Goal: Contribute content: Contribute content

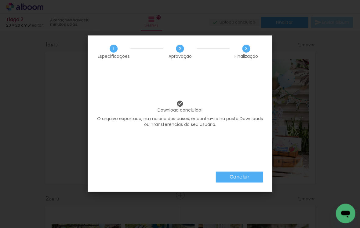
scroll to position [877, 0]
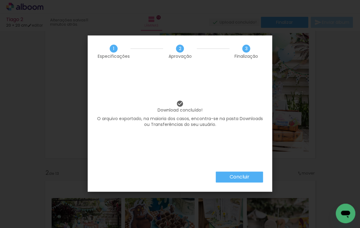
click at [0, 0] on slot "Concluir" at bounding box center [0, 0] width 0 height 0
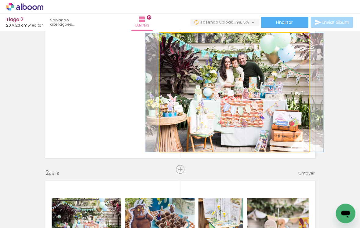
click at [259, 108] on quentale-photo at bounding box center [234, 92] width 149 height 119
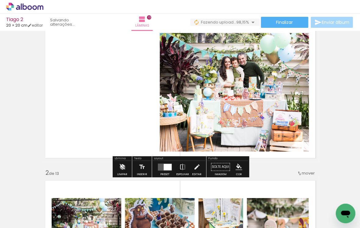
click at [123, 167] on iron-icon at bounding box center [122, 167] width 7 height 12
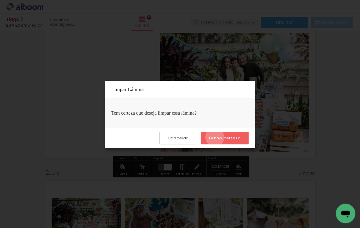
click at [0, 0] on slot "Tenho certeza" at bounding box center [0, 0] width 0 height 0
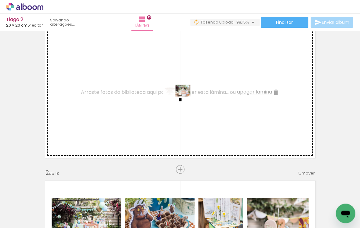
drag, startPoint x: 203, startPoint y: 210, endPoint x: 182, endPoint y: 102, distance: 110.2
click at [182, 102] on quentale-workspace at bounding box center [180, 114] width 360 height 228
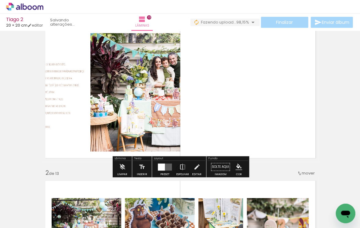
click at [166, 168] on quentale-layouter at bounding box center [165, 166] width 14 height 7
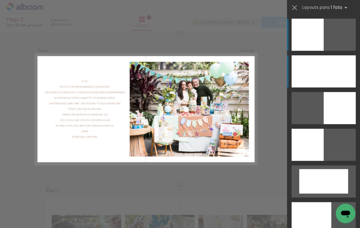
scroll to position [8, 0]
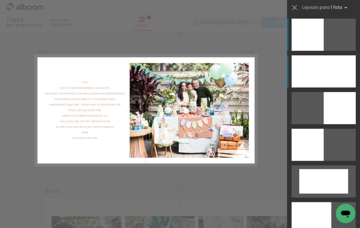
click at [323, 74] on div at bounding box center [324, 71] width 64 height 32
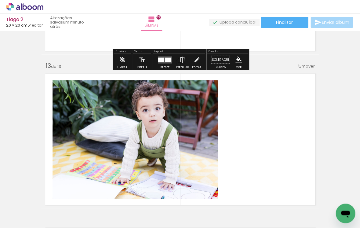
scroll to position [1833, 0]
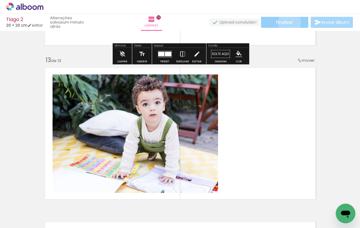
click at [287, 22] on span "Finalizar" at bounding box center [284, 22] width 17 height 4
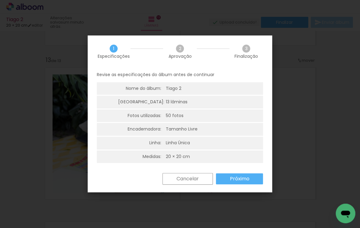
click at [0, 0] on slot "Próximo" at bounding box center [0, 0] width 0 height 0
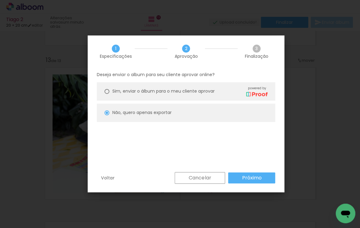
click at [203, 89] on span "Sim, enviar o álbum para o meu cliente aprovar" at bounding box center [164, 91] width 102 height 6
type paper-radio-button "on"
click at [0, 0] on slot "Próximo" at bounding box center [0, 0] width 0 height 0
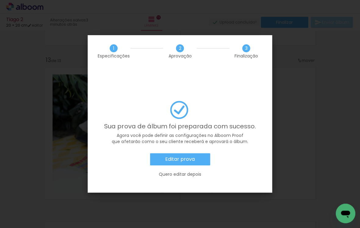
click at [0, 0] on slot "Editar prova" at bounding box center [0, 0] width 0 height 0
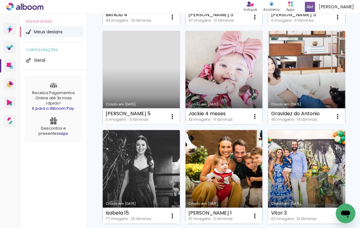
scroll to position [244, 0]
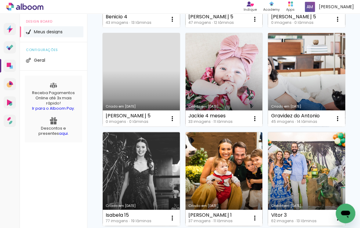
click at [295, 74] on link "Criado em [DATE]" at bounding box center [306, 80] width 77 height 94
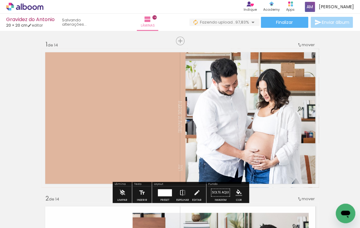
click at [31, 208] on iron-icon at bounding box center [31, 209] width 5 height 5
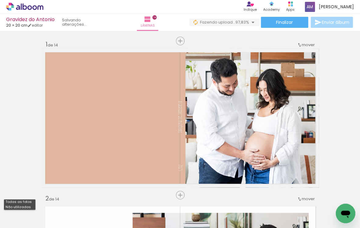
click at [30, 207] on paper-item "Não utilizadas" at bounding box center [19, 207] width 31 height 5
type input "Não utilizadas"
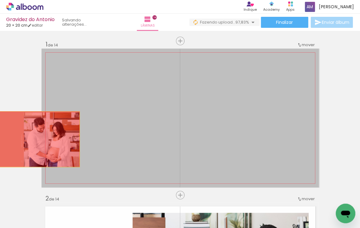
drag, startPoint x: 158, startPoint y: 128, endPoint x: 24, endPoint y: 138, distance: 134.3
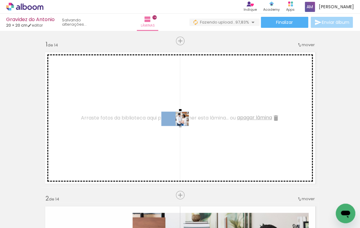
drag, startPoint x: 134, startPoint y: 206, endPoint x: 180, endPoint y: 129, distance: 90.4
click at [180, 129] on quentale-workspace at bounding box center [180, 114] width 360 height 228
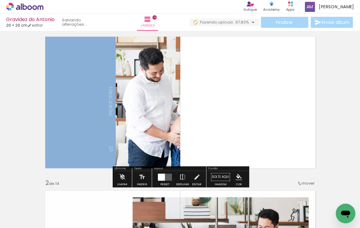
scroll to position [20, 0]
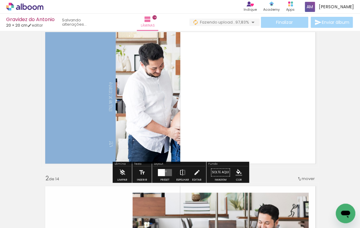
click at [164, 172] on quentale-layouter at bounding box center [165, 172] width 14 height 7
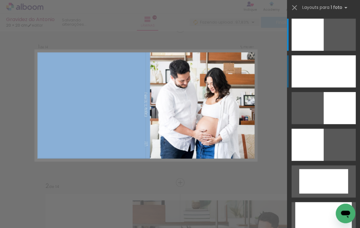
scroll to position [8, 0]
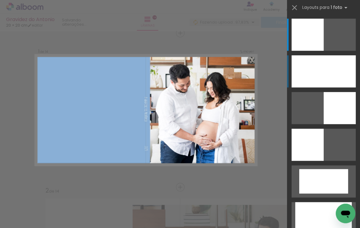
click at [325, 70] on div at bounding box center [324, 71] width 64 height 32
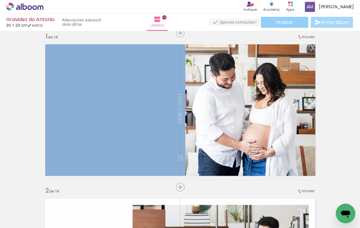
click at [286, 21] on span "Finalizar" at bounding box center [284, 22] width 17 height 4
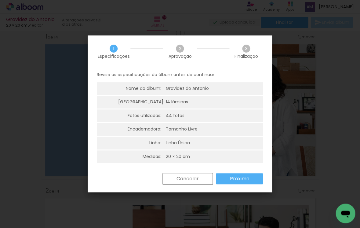
click at [0, 0] on slot "Próximo" at bounding box center [0, 0] width 0 height 0
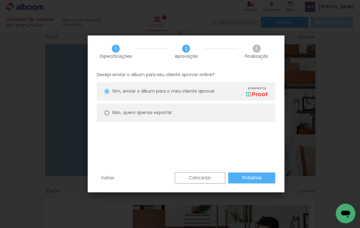
click at [0, 0] on slot "Próximo" at bounding box center [0, 0] width 0 height 0
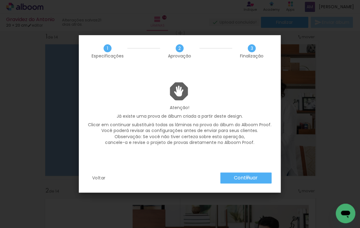
click at [0, 0] on slot "Continuar" at bounding box center [0, 0] width 0 height 0
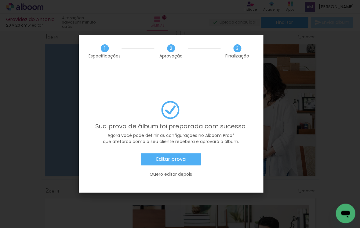
click at [0, 0] on slot "Editar prova" at bounding box center [0, 0] width 0 height 0
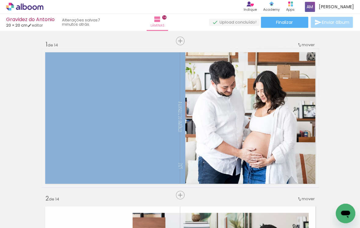
scroll to position [8, 0]
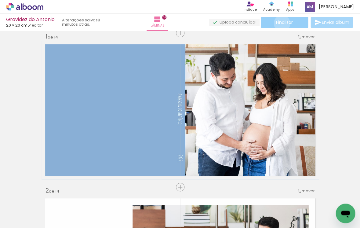
click at [280, 23] on span "Finalizar" at bounding box center [284, 22] width 17 height 4
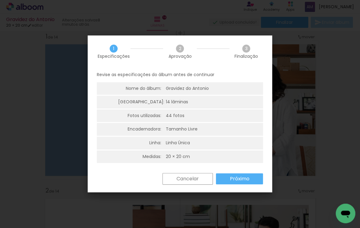
click at [0, 0] on slot "Próximo" at bounding box center [0, 0] width 0 height 0
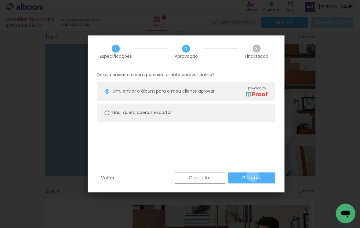
click at [0, 0] on slot "Próximo" at bounding box center [0, 0] width 0 height 0
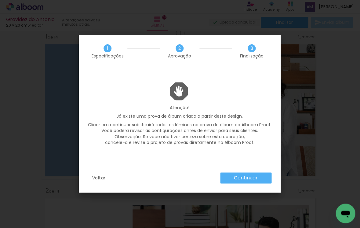
click at [0, 0] on slot "Continuar" at bounding box center [0, 0] width 0 height 0
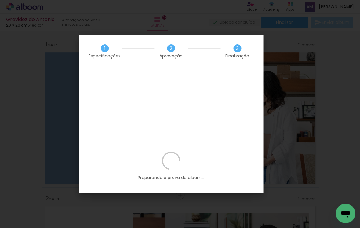
scroll to position [8, 0]
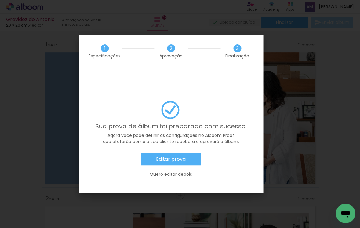
scroll to position [8, 0]
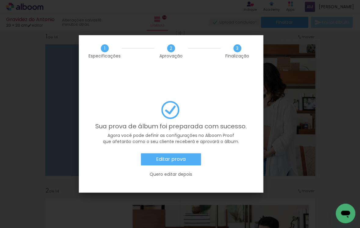
click at [0, 0] on slot "Editar prova" at bounding box center [0, 0] width 0 height 0
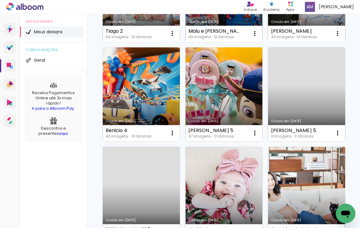
scroll to position [121, 0]
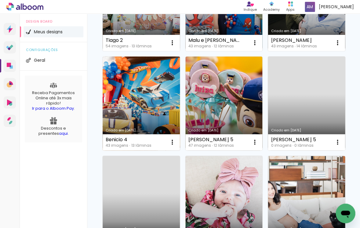
click at [146, 97] on link "Criado em [DATE]" at bounding box center [141, 104] width 77 height 94
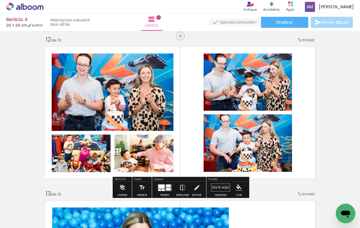
scroll to position [1700, 0]
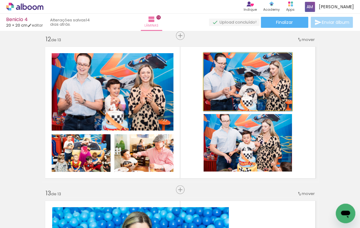
click at [249, 85] on quentale-photo at bounding box center [248, 81] width 89 height 57
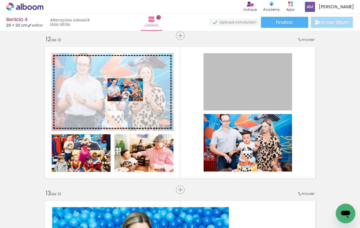
drag, startPoint x: 250, startPoint y: 86, endPoint x: 125, endPoint y: 90, distance: 125.4
click at [0, 0] on slot at bounding box center [0, 0] width 0 height 0
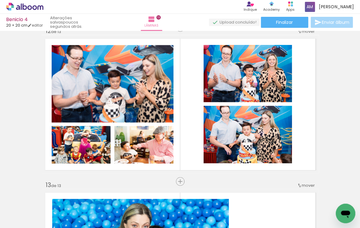
scroll to position [1709, 0]
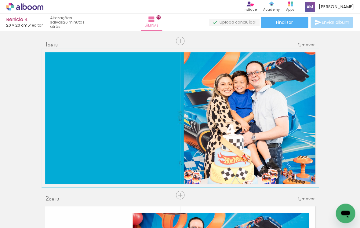
scroll to position [1709, 0]
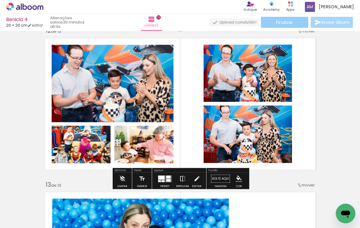
click at [280, 22] on span "Finalizar" at bounding box center [284, 22] width 17 height 4
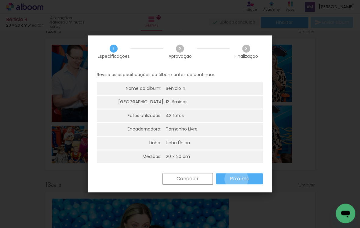
click at [0, 0] on slot "Próximo" at bounding box center [0, 0] width 0 height 0
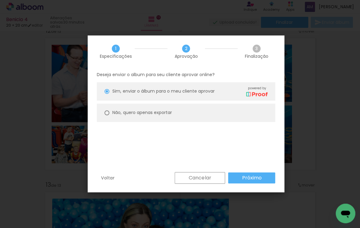
click at [0, 0] on slot "Próximo" at bounding box center [0, 0] width 0 height 0
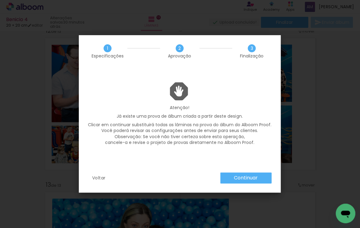
click at [0, 0] on slot "Continuar" at bounding box center [0, 0] width 0 height 0
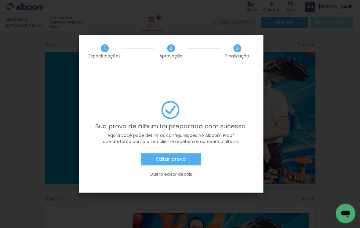
scroll to position [1709, 0]
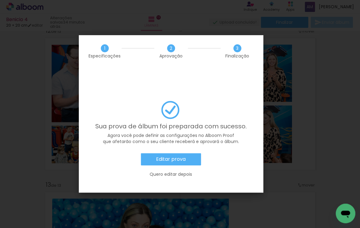
click at [0, 0] on slot "Editar prova" at bounding box center [0, 0] width 0 height 0
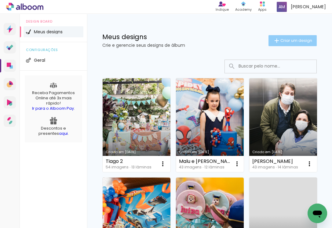
click at [294, 41] on span "Criar um design" at bounding box center [297, 41] width 32 height 4
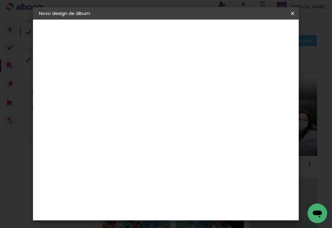
click at [139, 85] on input at bounding box center [139, 81] width 0 height 9
click at [139, 83] on input "Dia das mães - 1025" at bounding box center [139, 81] width 0 height 9
type input "[DATE]"
type paper-input "[DATE]"
click at [0, 0] on slot "Avançar" at bounding box center [0, 0] width 0 height 0
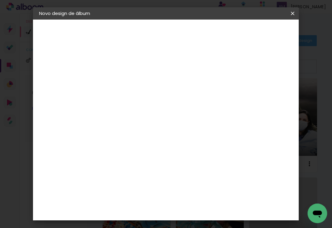
click at [0, 0] on slot "Tamanho Livre" at bounding box center [0, 0] width 0 height 0
click at [0, 0] on slot "Avançar" at bounding box center [0, 0] width 0 height 0
type input "3"
type paper-input "3"
click at [142, 69] on input "3" at bounding box center [134, 70] width 21 height 8
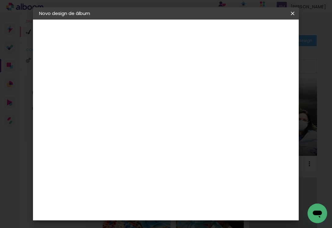
type input "4"
type paper-input "4"
click at [142, 69] on input "4" at bounding box center [134, 70] width 21 height 8
type input "5"
type paper-input "5"
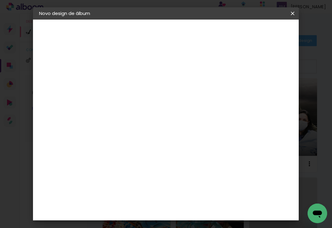
click at [142, 69] on input "5" at bounding box center [134, 70] width 21 height 8
click at [127, 142] on input "30" at bounding box center [120, 141] width 16 height 9
type input "3"
type input "20,3"
type paper-input "20,3"
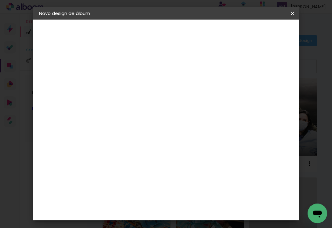
click at [209, 173] on input "60" at bounding box center [202, 172] width 16 height 9
type input "6"
type input "40,6"
type paper-input "40,6"
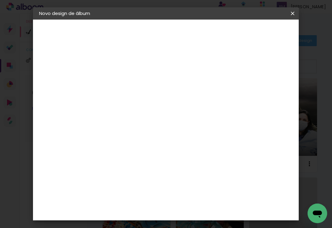
click at [259, 34] on span "Iniciar design" at bounding box center [252, 34] width 14 height 9
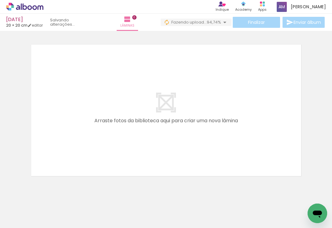
scroll to position [0, 307]
click at [98, 210] on div at bounding box center [96, 207] width 30 height 20
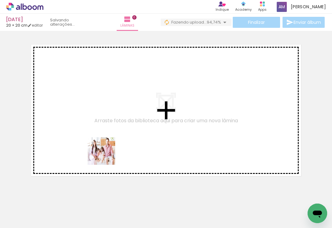
drag, startPoint x: 98, startPoint y: 211, endPoint x: 106, endPoint y: 150, distance: 61.4
click at [106, 150] on quentale-workspace at bounding box center [166, 114] width 332 height 228
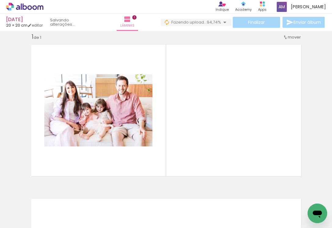
scroll to position [8, 0]
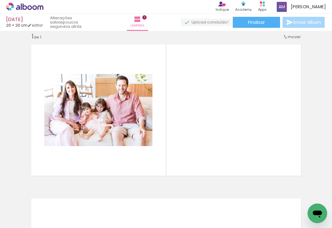
click at [118, 195] on iron-icon at bounding box center [117, 195] width 6 height 6
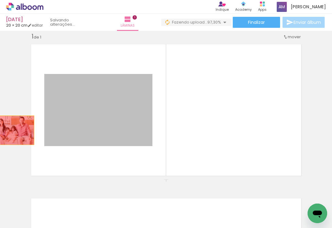
drag, startPoint x: 67, startPoint y: 125, endPoint x: 13, endPoint y: 130, distance: 55.0
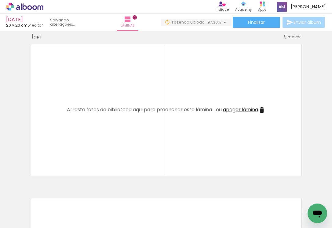
click at [151, 194] on iron-icon at bounding box center [150, 195] width 6 height 6
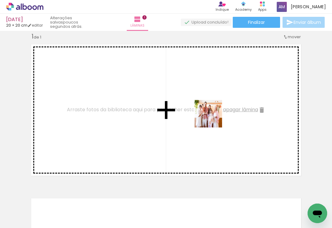
drag, startPoint x: 142, startPoint y: 209, endPoint x: 213, endPoint y: 117, distance: 116.2
click at [213, 117] on quentale-workspace at bounding box center [166, 114] width 332 height 228
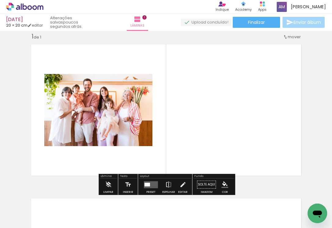
click at [154, 184] on quentale-layouter at bounding box center [151, 184] width 14 height 7
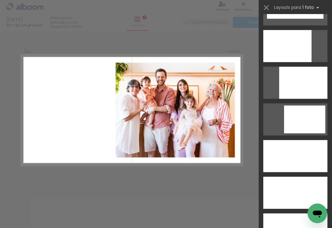
scroll to position [1642, 0]
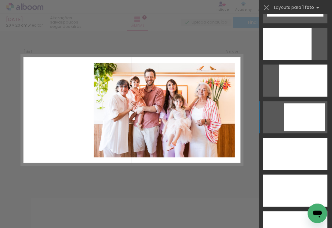
click at [302, 115] on div at bounding box center [304, 117] width 41 height 28
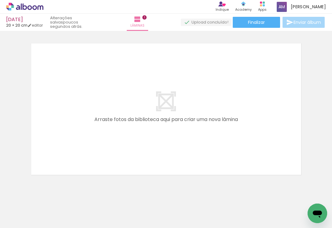
scroll to position [0, 0]
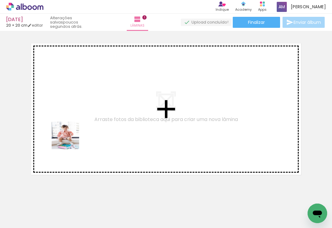
drag, startPoint x: 64, startPoint y: 212, endPoint x: 69, endPoint y: 132, distance: 79.9
click at [69, 132] on quentale-workspace at bounding box center [166, 114] width 332 height 228
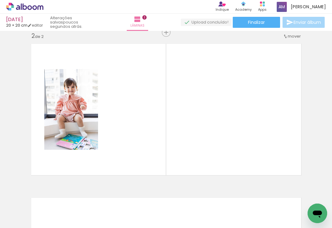
scroll to position [162, 0]
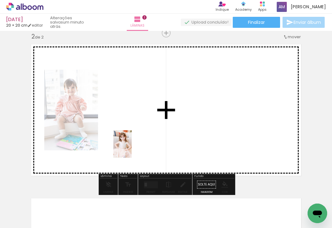
drag, startPoint x: 132, startPoint y: 220, endPoint x: 132, endPoint y: 149, distance: 71.2
click at [132, 149] on quentale-workspace at bounding box center [166, 114] width 332 height 228
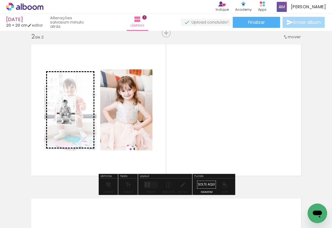
drag, startPoint x: 94, startPoint y: 214, endPoint x: 75, endPoint y: 115, distance: 100.9
click at [75, 115] on quentale-workspace at bounding box center [166, 114] width 332 height 228
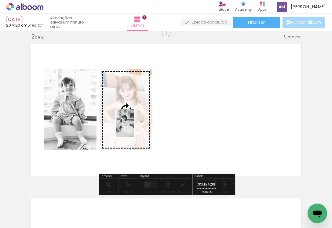
drag, startPoint x: 201, startPoint y: 211, endPoint x: 134, endPoint y: 127, distance: 106.6
click at [134, 127] on quentale-workspace at bounding box center [166, 114] width 332 height 228
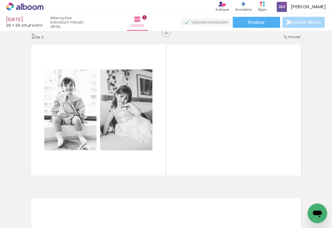
scroll to position [0, 200]
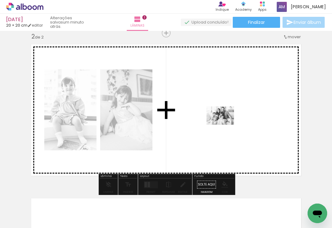
drag, startPoint x: 206, startPoint y: 209, endPoint x: 225, endPoint y: 125, distance: 86.8
click at [225, 125] on quentale-workspace at bounding box center [166, 114] width 332 height 228
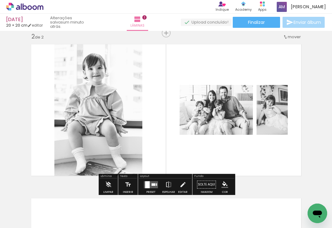
click at [149, 187] on quentale-layouter at bounding box center [151, 184] width 14 height 7
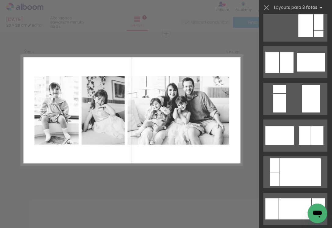
scroll to position [197, 0]
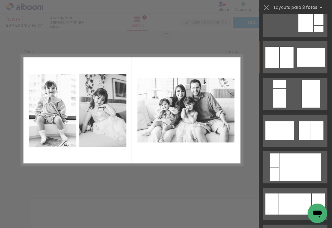
click at [309, 56] on div at bounding box center [311, 57] width 28 height 19
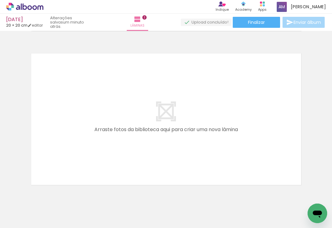
scroll to position [0, 0]
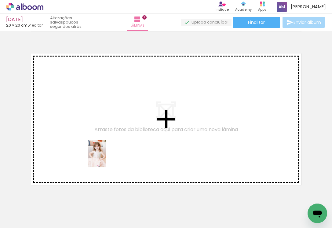
drag, startPoint x: 133, startPoint y: 212, endPoint x: 106, endPoint y: 158, distance: 60.4
click at [106, 158] on quentale-workspace at bounding box center [166, 114] width 332 height 228
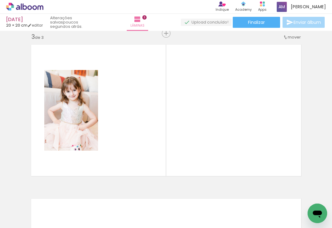
scroll to position [0, 487]
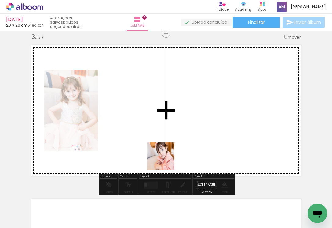
drag, startPoint x: 225, startPoint y: 208, endPoint x: 130, endPoint y: 123, distance: 127.1
click at [130, 123] on quentale-workspace at bounding box center [166, 114] width 332 height 228
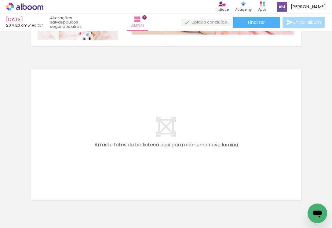
scroll to position [0, 84]
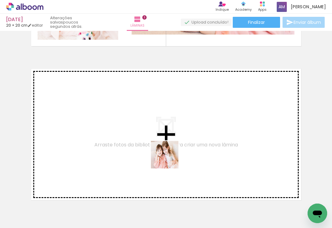
drag, startPoint x: 222, startPoint y: 211, endPoint x: 169, endPoint y: 158, distance: 74.6
click at [169, 158] on quentale-workspace at bounding box center [166, 114] width 332 height 228
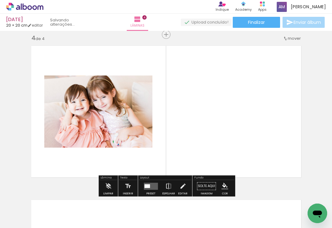
scroll to position [470, 0]
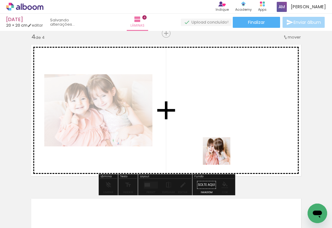
drag, startPoint x: 252, startPoint y: 208, endPoint x: 212, endPoint y: 143, distance: 75.6
click at [212, 143] on quentale-workspace at bounding box center [166, 114] width 332 height 228
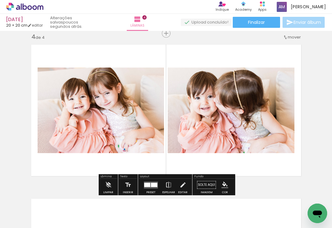
scroll to position [0, 236]
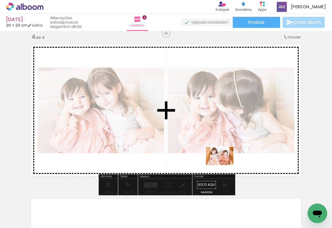
drag, startPoint x: 241, startPoint y: 210, endPoint x: 224, endPoint y: 165, distance: 48.1
click at [224, 165] on quentale-workspace at bounding box center [166, 114] width 332 height 228
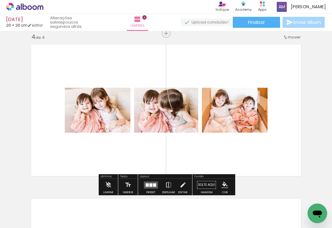
click at [151, 184] on div at bounding box center [150, 184] width 3 height 3
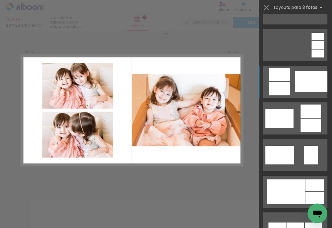
scroll to position [138, 0]
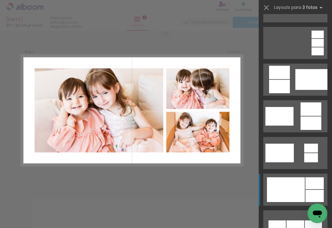
click at [289, 191] on div at bounding box center [286, 189] width 38 height 25
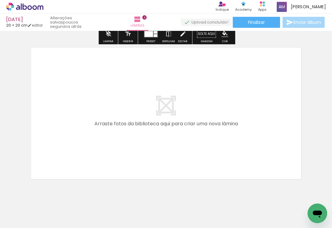
scroll to position [623, 0]
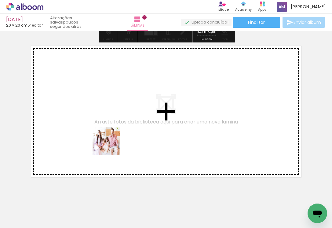
drag, startPoint x: 139, startPoint y: 214, endPoint x: 109, endPoint y: 142, distance: 77.7
click at [109, 142] on quentale-workspace at bounding box center [166, 114] width 332 height 228
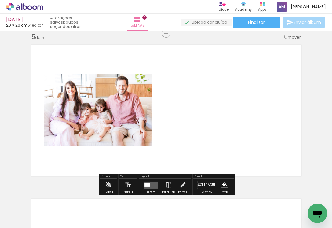
scroll to position [0, 0]
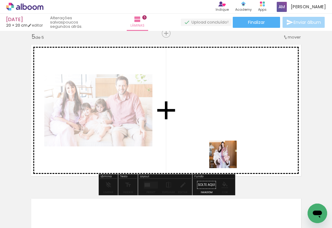
drag, startPoint x: 219, startPoint y: 207, endPoint x: 230, endPoint y: 146, distance: 62.2
click at [230, 146] on quentale-workspace at bounding box center [166, 114] width 332 height 228
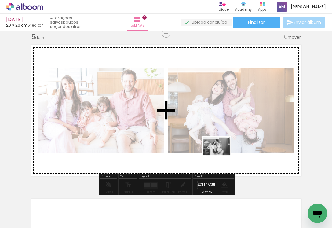
drag, startPoint x: 249, startPoint y: 208, endPoint x: 221, endPoint y: 155, distance: 59.3
click at [221, 155] on quentale-workspace at bounding box center [166, 114] width 332 height 228
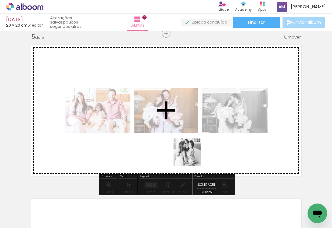
drag, startPoint x: 150, startPoint y: 209, endPoint x: 192, endPoint y: 157, distance: 67.2
click at [192, 157] on quentale-workspace at bounding box center [166, 114] width 332 height 228
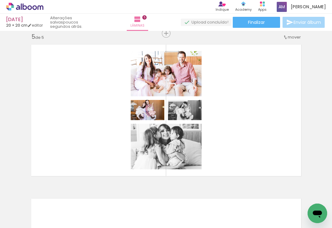
scroll to position [0, 511]
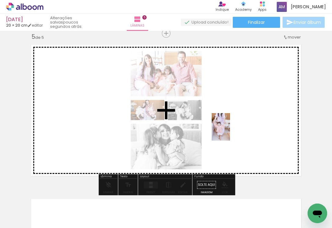
drag, startPoint x: 135, startPoint y: 210, endPoint x: 230, endPoint y: 131, distance: 123.1
click at [230, 131] on quentale-workspace at bounding box center [166, 114] width 332 height 228
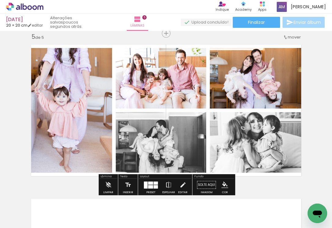
click at [148, 183] on div at bounding box center [150, 182] width 5 height 3
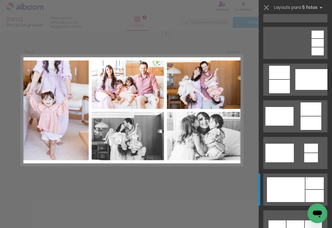
scroll to position [0, 0]
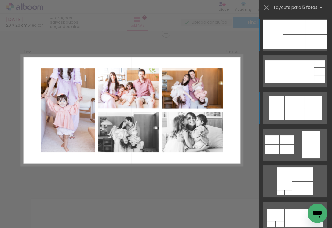
click at [276, 108] on div at bounding box center [277, 108] width 16 height 24
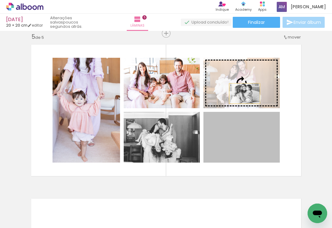
drag, startPoint x: 246, startPoint y: 149, endPoint x: 245, endPoint y: 94, distance: 55.7
click at [0, 0] on slot at bounding box center [0, 0] width 0 height 0
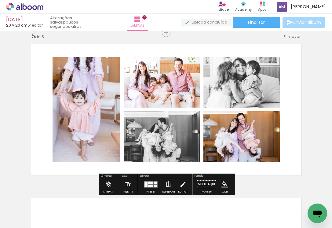
scroll to position [625, 0]
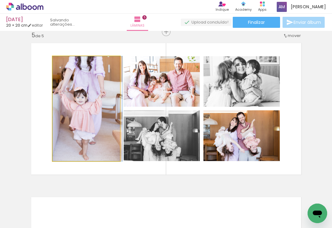
drag, startPoint x: 96, startPoint y: 116, endPoint x: 100, endPoint y: 110, distance: 6.7
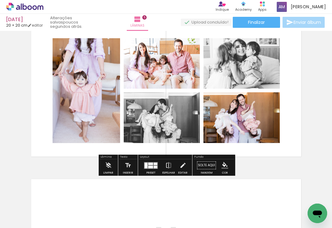
scroll to position [0, 381]
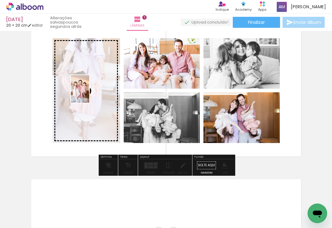
drag, startPoint x: 163, startPoint y: 212, endPoint x: 89, endPoint y: 94, distance: 139.1
click at [89, 94] on quentale-workspace at bounding box center [166, 114] width 332 height 228
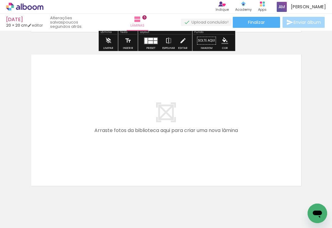
scroll to position [0, 544]
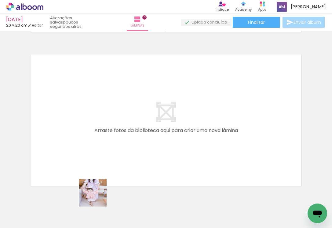
drag, startPoint x: 98, startPoint y: 206, endPoint x: 81, endPoint y: 148, distance: 60.0
click at [81, 148] on quentale-workspace at bounding box center [166, 114] width 332 height 228
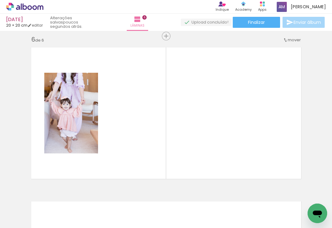
scroll to position [778, 0]
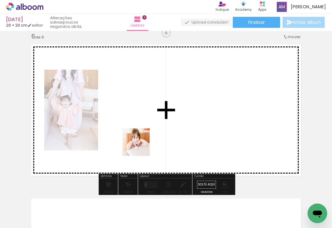
drag, startPoint x: 141, startPoint y: 210, endPoint x: 140, endPoint y: 146, distance: 63.6
click at [140, 146] on quentale-workspace at bounding box center [166, 114] width 332 height 228
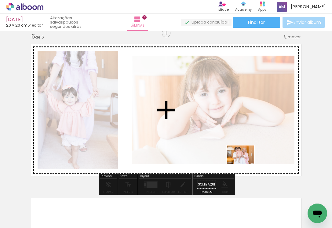
drag, startPoint x: 241, startPoint y: 210, endPoint x: 245, endPoint y: 164, distance: 46.6
click at [245, 164] on quentale-workspace at bounding box center [166, 114] width 332 height 228
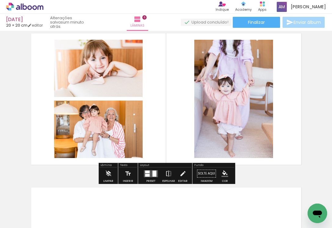
scroll to position [790, 0]
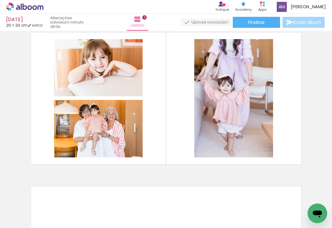
click at [32, 209] on iron-icon at bounding box center [31, 209] width 5 height 5
click at [31, 207] on paper-item "Não utilizadas" at bounding box center [19, 207] width 31 height 5
type input "Não utilizadas"
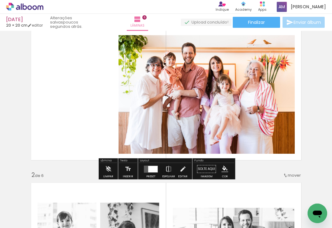
scroll to position [14, 0]
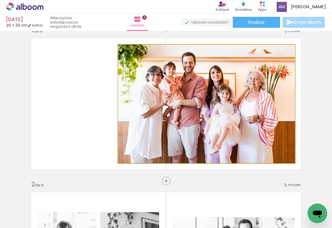
click at [188, 120] on quentale-photo at bounding box center [207, 104] width 176 height 119
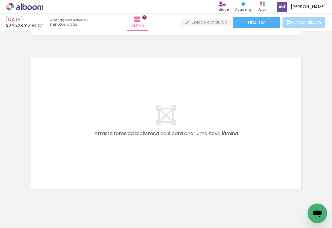
scroll to position [0, 124]
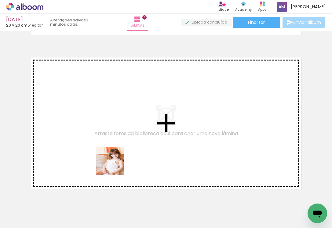
drag, startPoint x: 143, startPoint y: 209, endPoint x: 111, endPoint y: 160, distance: 58.4
click at [111, 160] on quentale-workspace at bounding box center [166, 114] width 332 height 228
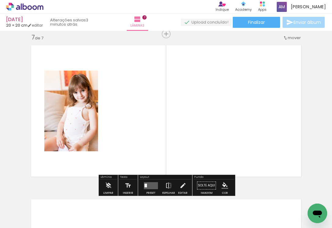
scroll to position [932, 0]
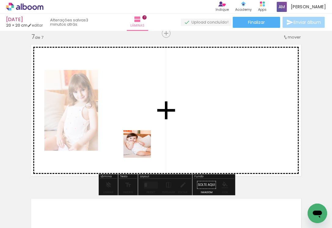
drag, startPoint x: 147, startPoint y: 208, endPoint x: 139, endPoint y: 140, distance: 68.3
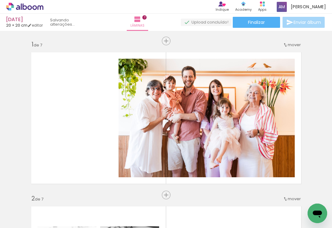
scroll to position [0, 124]
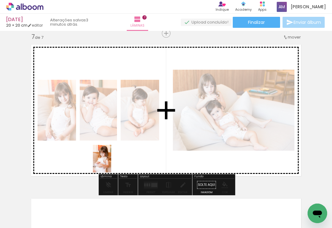
drag, startPoint x: 113, startPoint y: 205, endPoint x: 111, endPoint y: 162, distance: 42.9
click at [111, 162] on quentale-workspace at bounding box center [166, 114] width 332 height 228
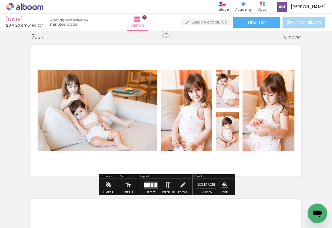
click at [154, 183] on div at bounding box center [154, 184] width 1 height 2
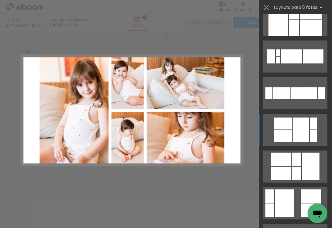
scroll to position [3795, 0]
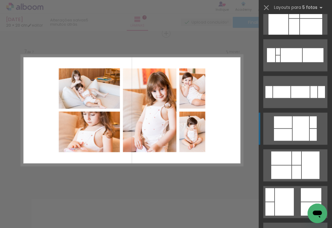
click at [298, 131] on div at bounding box center [301, 128] width 17 height 24
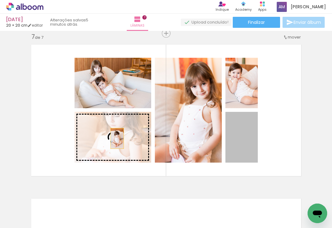
drag, startPoint x: 248, startPoint y: 147, endPoint x: 117, endPoint y: 138, distance: 130.8
click at [0, 0] on slot at bounding box center [0, 0] width 0 height 0
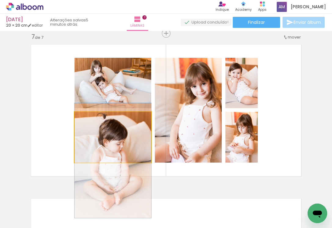
drag, startPoint x: 118, startPoint y: 134, endPoint x: 124, endPoint y: 157, distance: 23.8
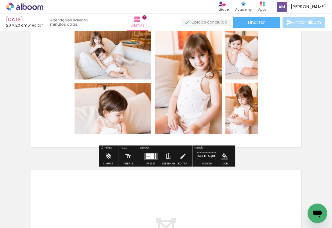
scroll to position [961, 0]
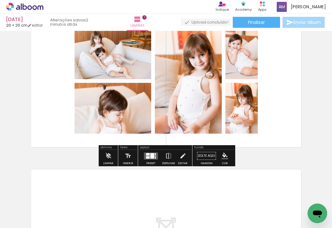
click at [151, 157] on div at bounding box center [152, 156] width 4 height 6
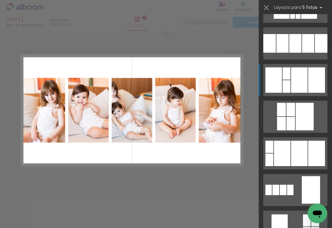
scroll to position [3147, 0]
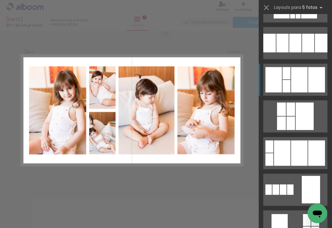
click at [301, 82] on div at bounding box center [299, 79] width 17 height 25
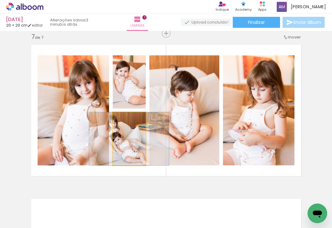
click at [131, 142] on quentale-photo at bounding box center [129, 138] width 33 height 53
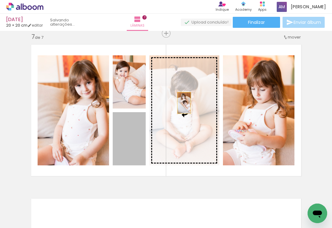
drag, startPoint x: 131, startPoint y: 142, endPoint x: 184, endPoint y: 103, distance: 65.9
click at [0, 0] on slot at bounding box center [0, 0] width 0 height 0
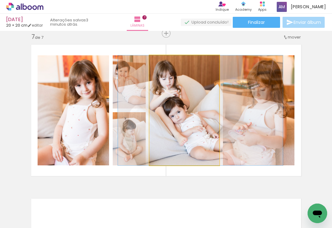
drag, startPoint x: 185, startPoint y: 116, endPoint x: 201, endPoint y: 117, distance: 16.2
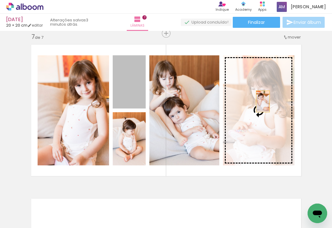
drag, startPoint x: 132, startPoint y: 85, endPoint x: 263, endPoint y: 101, distance: 131.9
click at [0, 0] on slot at bounding box center [0, 0] width 0 height 0
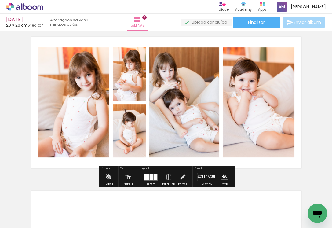
scroll to position [941, 0]
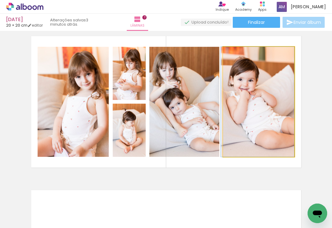
drag, startPoint x: 246, startPoint y: 119, endPoint x: 238, endPoint y: 120, distance: 8.6
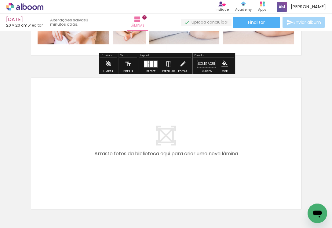
scroll to position [0, 42]
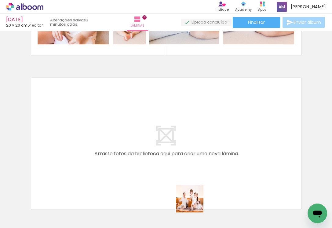
drag, startPoint x: 197, startPoint y: 207, endPoint x: 165, endPoint y: 148, distance: 67.0
click at [165, 148] on quentale-workspace at bounding box center [166, 114] width 332 height 228
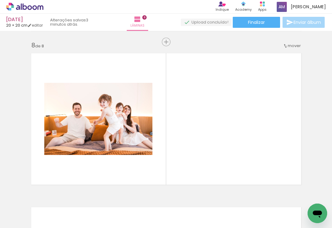
scroll to position [1086, 0]
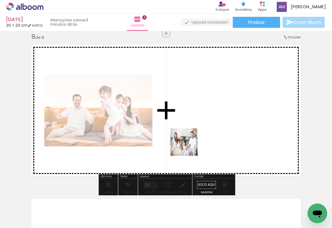
drag, startPoint x: 224, startPoint y: 204, endPoint x: 189, endPoint y: 147, distance: 67.3
click at [189, 147] on quentale-workspace at bounding box center [166, 114] width 332 height 228
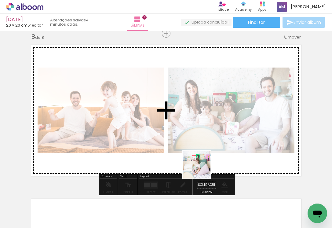
drag, startPoint x: 235, startPoint y: 208, endPoint x: 197, endPoint y: 162, distance: 59.7
click at [197, 162] on quentale-workspace at bounding box center [166, 114] width 332 height 228
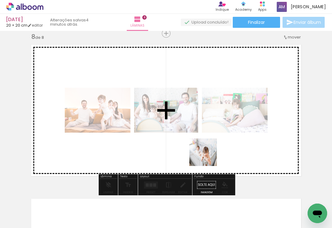
drag, startPoint x: 223, startPoint y: 205, endPoint x: 208, endPoint y: 156, distance: 51.6
click at [208, 156] on quentale-workspace at bounding box center [166, 114] width 332 height 228
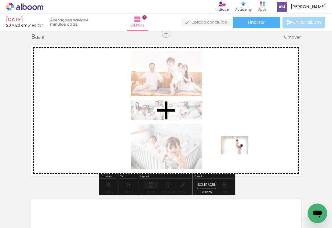
drag, startPoint x: 194, startPoint y: 209, endPoint x: 239, endPoint y: 154, distance: 71.4
click at [239, 154] on quentale-workspace at bounding box center [166, 114] width 332 height 228
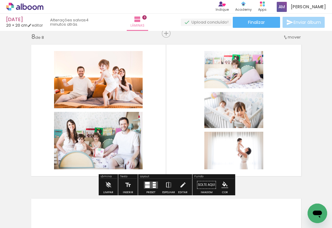
scroll to position [0, 0]
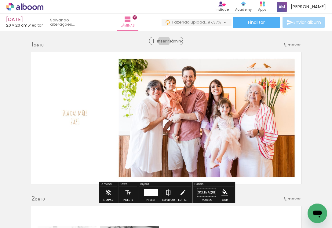
click at [164, 41] on span "Inserir lâmina" at bounding box center [169, 41] width 24 height 4
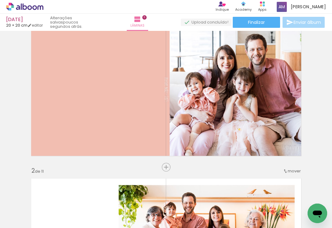
scroll to position [25, 0]
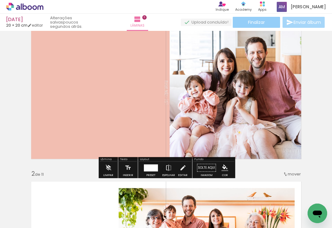
click at [257, 20] on span "Finalizar" at bounding box center [256, 22] width 17 height 4
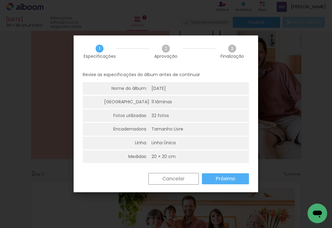
click at [0, 0] on slot "Próximo" at bounding box center [0, 0] width 0 height 0
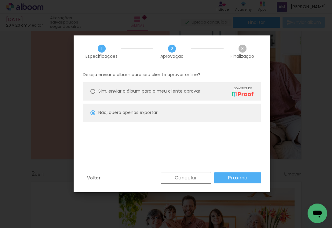
click at [179, 92] on span "Sim, enviar o álbum para o meu cliente aprovar" at bounding box center [149, 91] width 102 height 6
type paper-radio-button "on"
click at [248, 181] on paper-button "Próximo" at bounding box center [237, 177] width 47 height 11
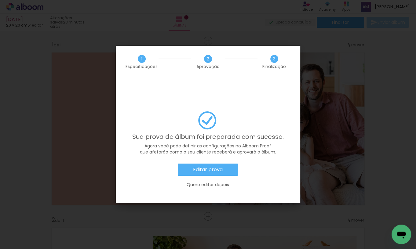
scroll to position [25, 0]
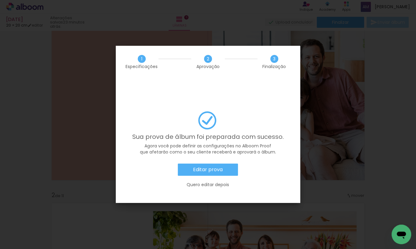
click at [0, 0] on slot "Editar prova" at bounding box center [0, 0] width 0 height 0
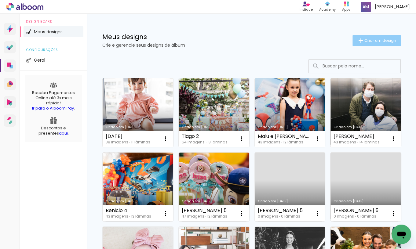
click at [367, 41] on span "Criar um design" at bounding box center [381, 41] width 32 height 4
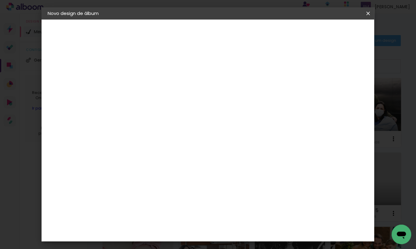
click at [148, 83] on input at bounding box center [148, 81] width 0 height 9
type input "Joao 2"
type paper-input "Joao 2"
click at [0, 0] on slot "Avançar" at bounding box center [0, 0] width 0 height 0
click at [262, 90] on paper-item "Tamanho Livre" at bounding box center [232, 92] width 59 height 13
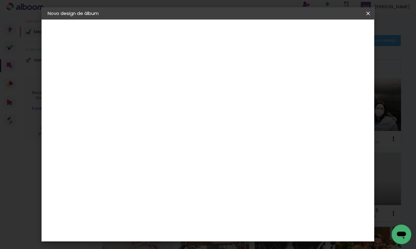
click at [0, 0] on slot "Avançar" at bounding box center [0, 0] width 0 height 0
type input "3"
type paper-input "3"
click at [151, 69] on input "3" at bounding box center [143, 70] width 21 height 8
type input "4"
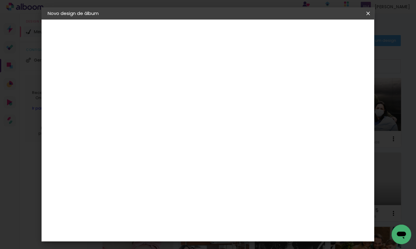
type paper-input "4"
click at [151, 69] on input "4" at bounding box center [143, 70] width 21 height 8
type input "5"
type paper-input "5"
click at [151, 69] on input "5" at bounding box center [143, 70] width 21 height 8
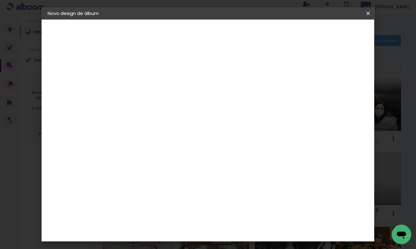
click at [136, 157] on input "30" at bounding box center [128, 158] width 16 height 9
type input "3"
type input "20,3"
type paper-input "20,3"
click at [251, 194] on input "60" at bounding box center [244, 195] width 16 height 9
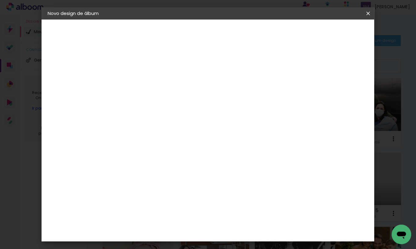
type input "6"
type input "40,6"
type paper-input "40,6"
click at [335, 34] on span "Iniciar design" at bounding box center [321, 32] width 28 height 4
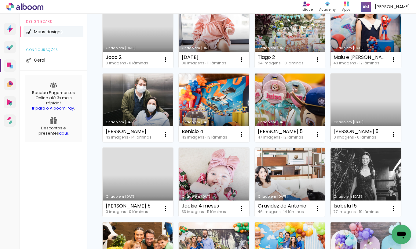
scroll to position [83, 0]
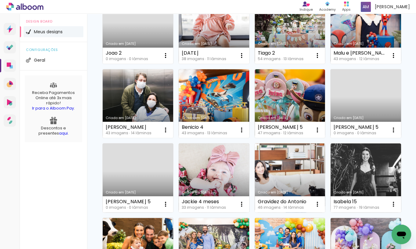
click at [292, 186] on link "Criado em [DATE]" at bounding box center [290, 178] width 71 height 69
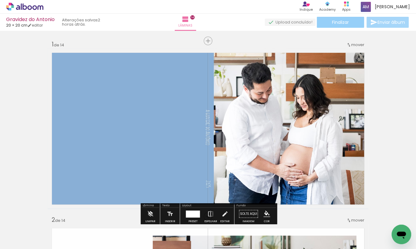
click at [338, 21] on span "Finalizar" at bounding box center [340, 22] width 17 height 4
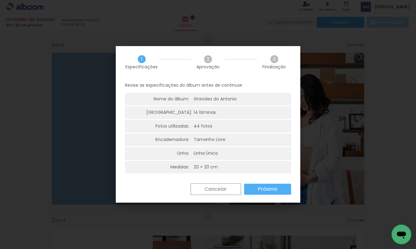
click at [0, 0] on slot "Próximo" at bounding box center [0, 0] width 0 height 0
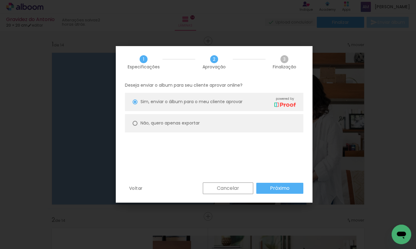
click at [0, 0] on slot "Próximo" at bounding box center [0, 0] width 0 height 0
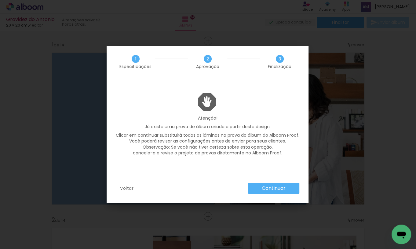
click at [0, 0] on slot "Continuar" at bounding box center [0, 0] width 0 height 0
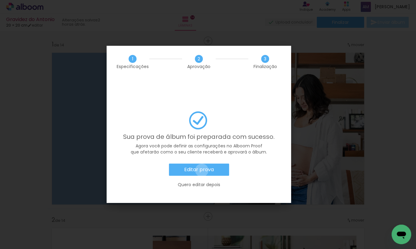
click at [0, 0] on slot "Editar prova" at bounding box center [0, 0] width 0 height 0
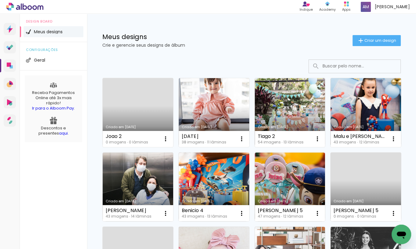
click at [140, 112] on link "Criado em [DATE]" at bounding box center [138, 112] width 71 height 69
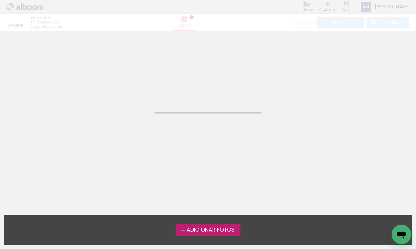
click at [140, 112] on neon-animated-pages "Confirmar Cancelar" at bounding box center [208, 124] width 416 height 249
